Goal: Communication & Community: Connect with others

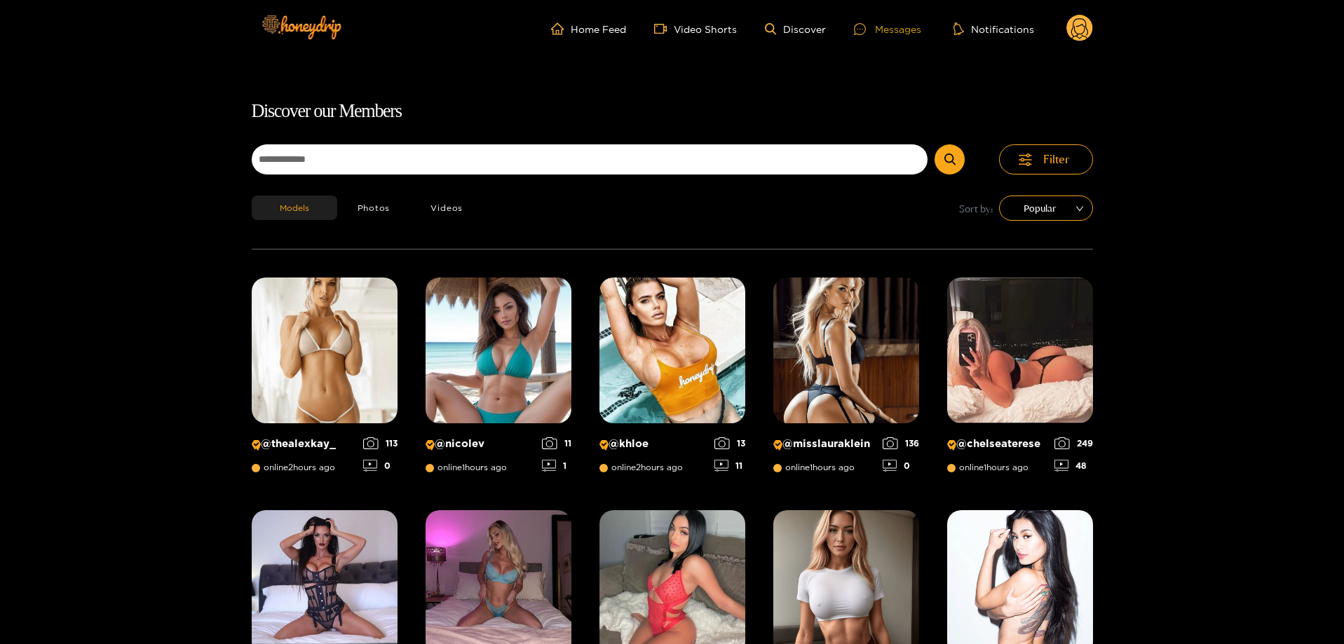
click at [873, 25] on div at bounding box center [864, 29] width 21 height 12
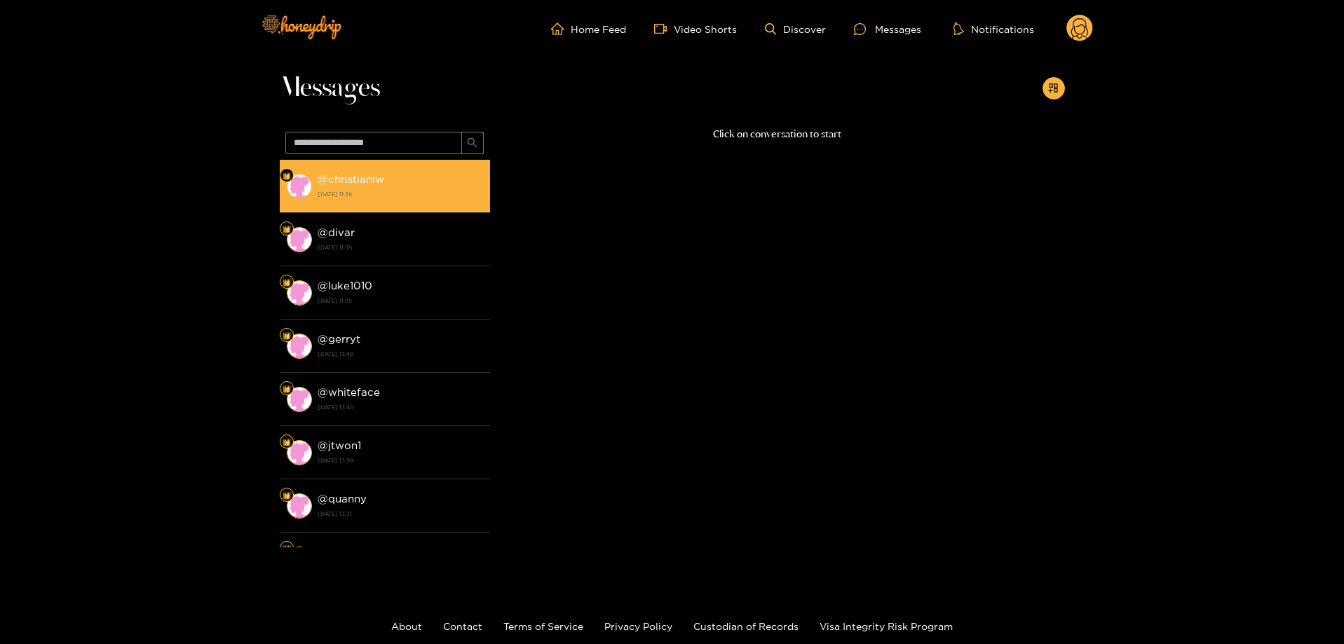
click at [409, 173] on div "@ christianlw [DATE] 11:38" at bounding box center [400, 186] width 165 height 32
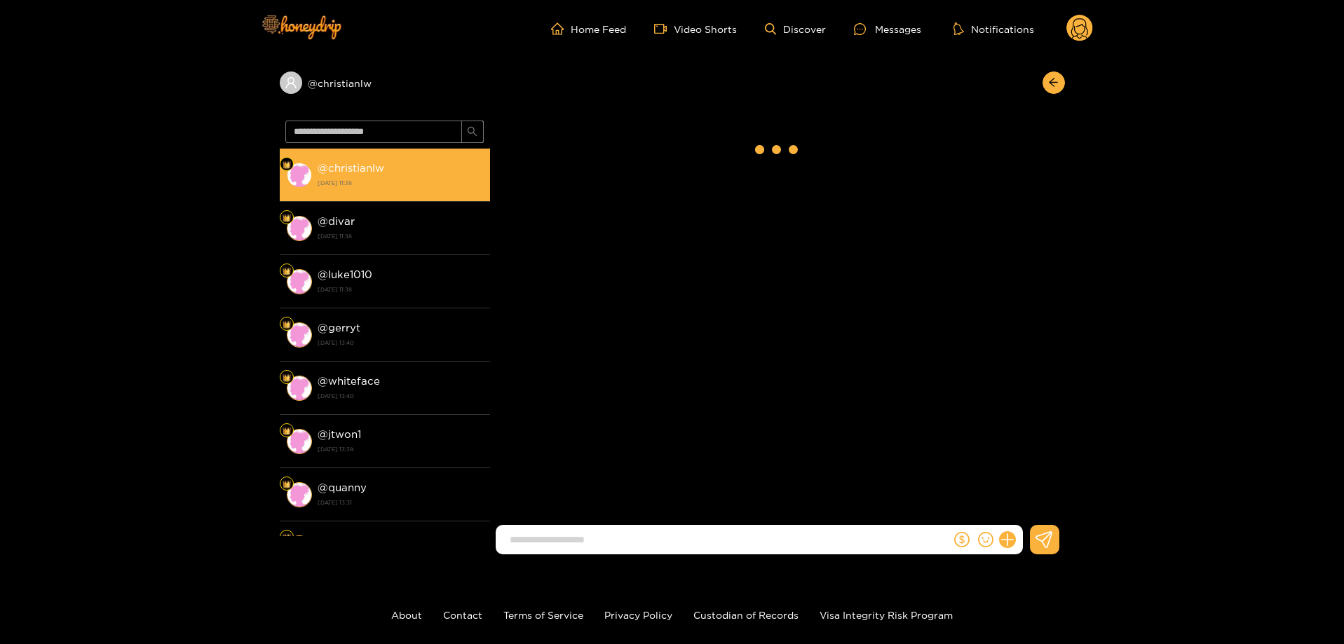
scroll to position [2472, 0]
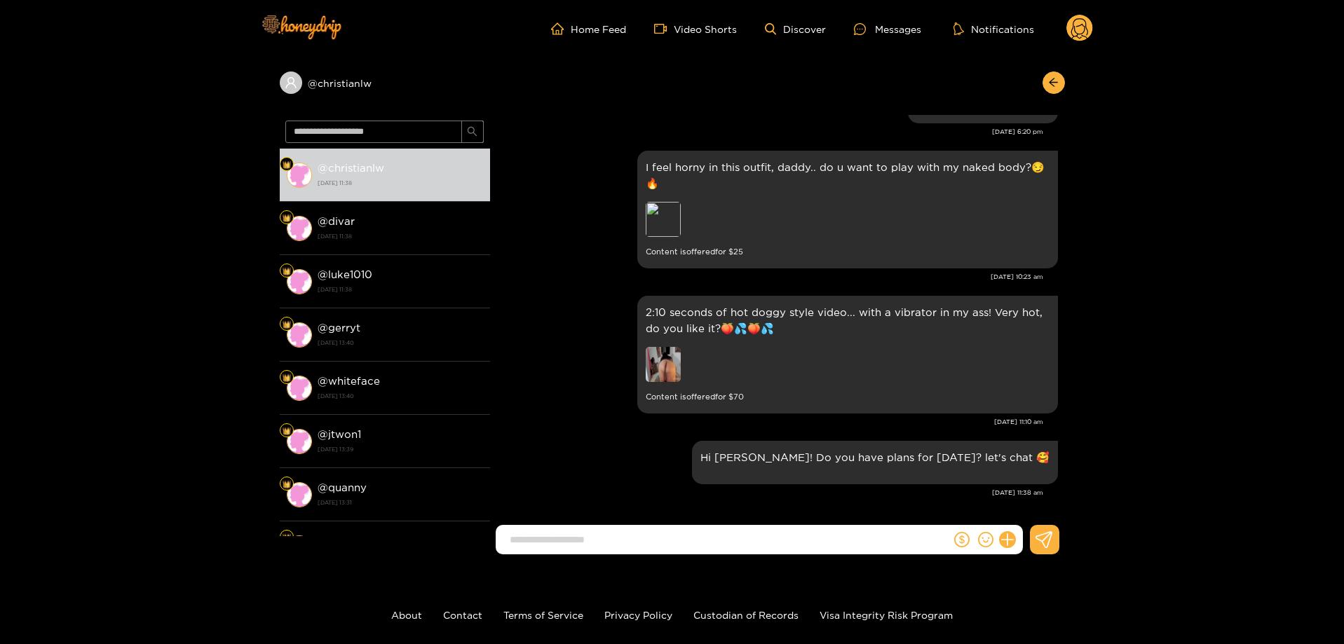
drag, startPoint x: 1061, startPoint y: 472, endPoint x: 1065, endPoint y: 447, distance: 25.0
click at [1065, 447] on div "@ christianlw @ christianlw [DATE] 11:38 @ divar [DATE] 11:38 @ luke1010 [DATE]…" at bounding box center [672, 311] width 1344 height 508
drag, startPoint x: 1064, startPoint y: 482, endPoint x: 1063, endPoint y: 451, distance: 31.6
click at [1063, 451] on div "[DEMOGRAPHIC_DATA][PERSON_NAME] Big boobs...I'm not wearing any panties!😏🔥 Prev…" at bounding box center [777, 322] width 575 height 414
click at [1065, 492] on div "@ christianlw @ christianlw [DATE] 11:38 @ divar [DATE] 11:38 @ luke1010 [DATE]…" at bounding box center [672, 311] width 1344 height 508
